Goal: Task Accomplishment & Management: Use online tool/utility

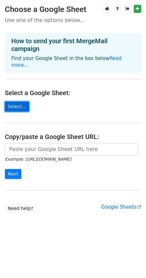
click at [23, 105] on link "Select..." at bounding box center [17, 107] width 24 height 10
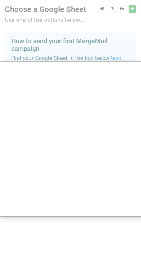
click at [131, 33] on div at bounding box center [73, 139] width 146 height 278
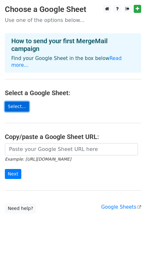
click at [16, 103] on link "Select..." at bounding box center [17, 107] width 24 height 10
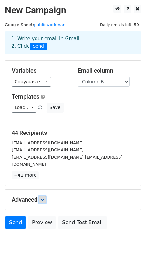
click at [46, 196] on link at bounding box center [42, 199] width 7 height 7
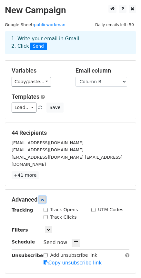
click at [44, 198] on icon at bounding box center [42, 200] width 4 height 4
